Goal: Information Seeking & Learning: Learn about a topic

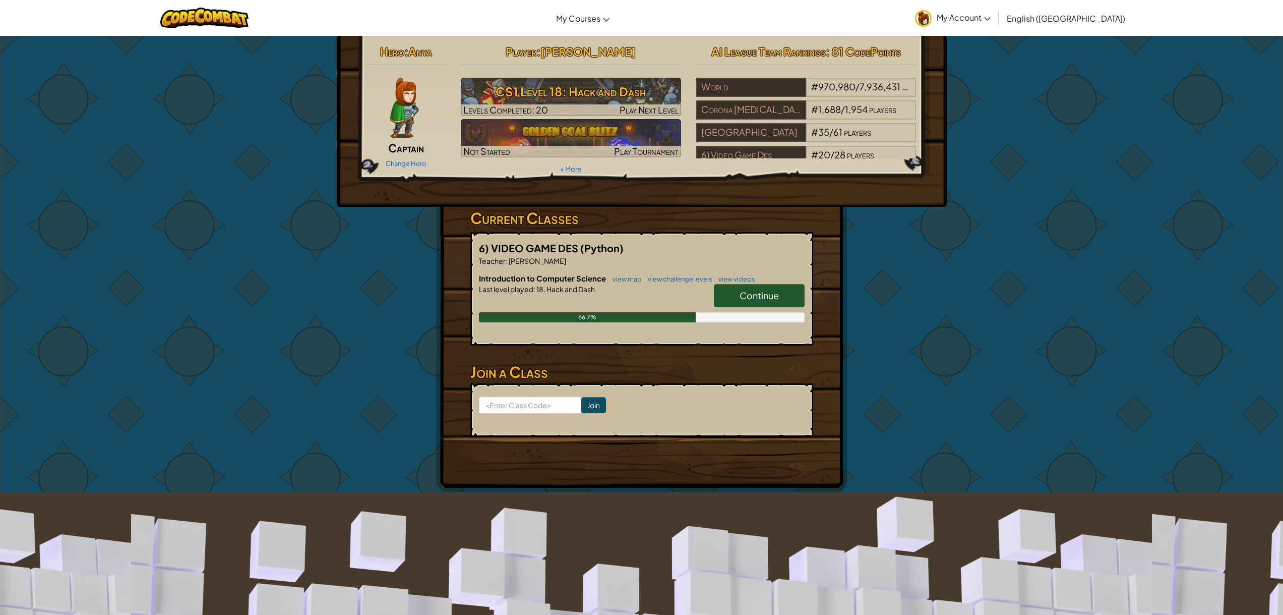
click at [768, 285] on link "Continue" at bounding box center [759, 295] width 91 height 23
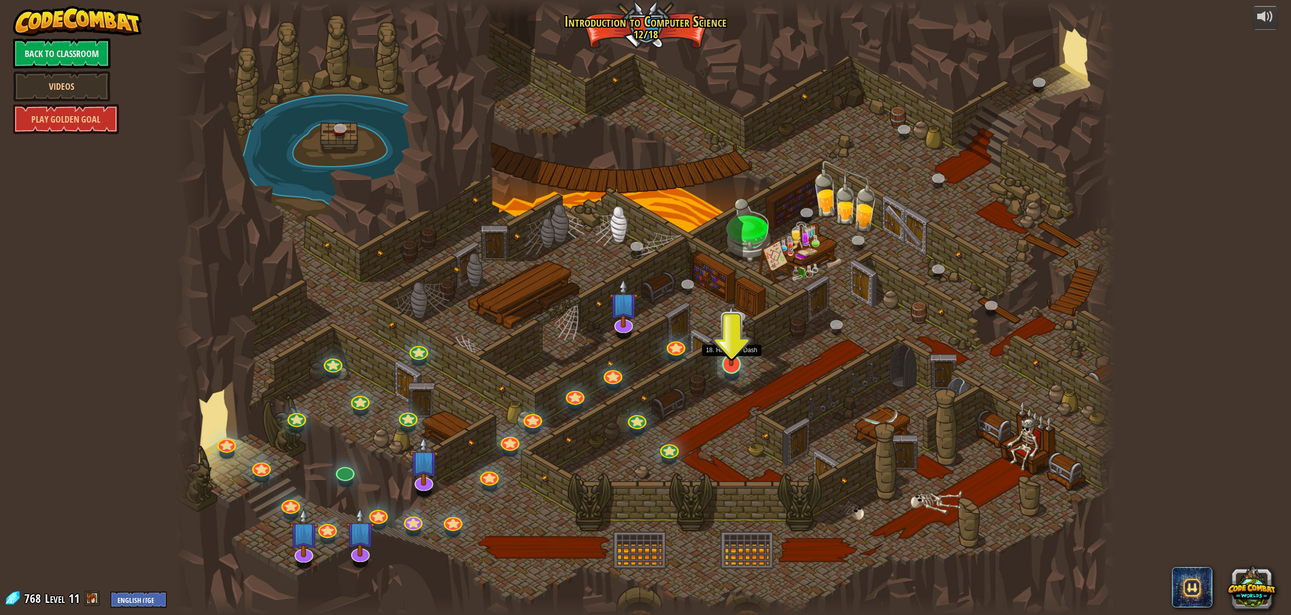
click at [726, 341] on img at bounding box center [731, 336] width 27 height 62
